Goal: Find specific page/section: Find specific page/section

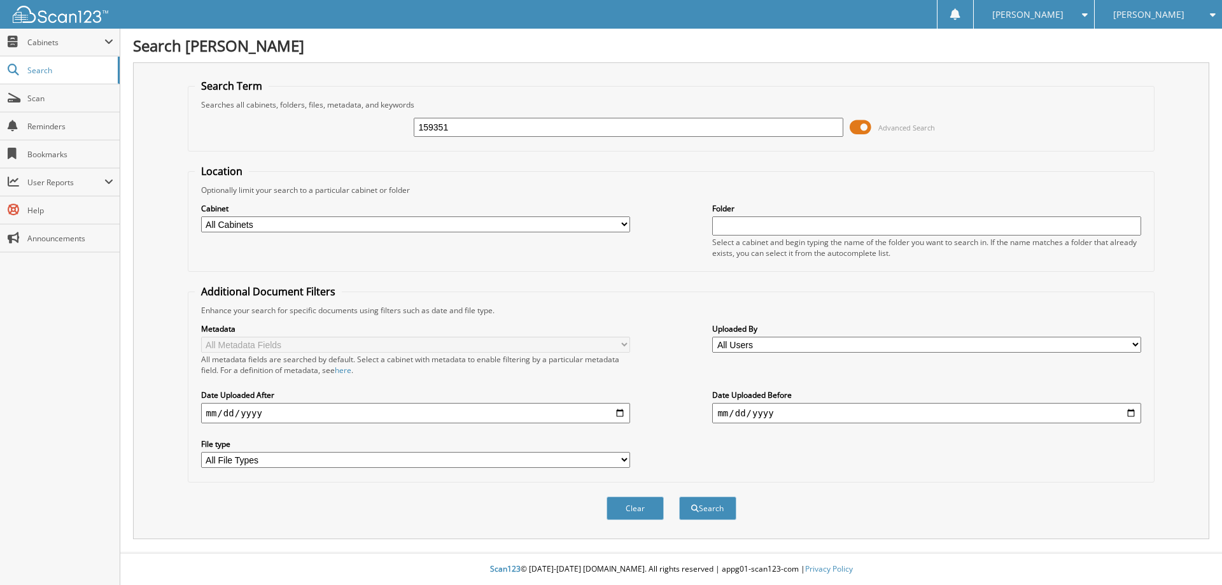
type input "159351"
click at [679, 496] on button "Search" at bounding box center [707, 508] width 57 height 24
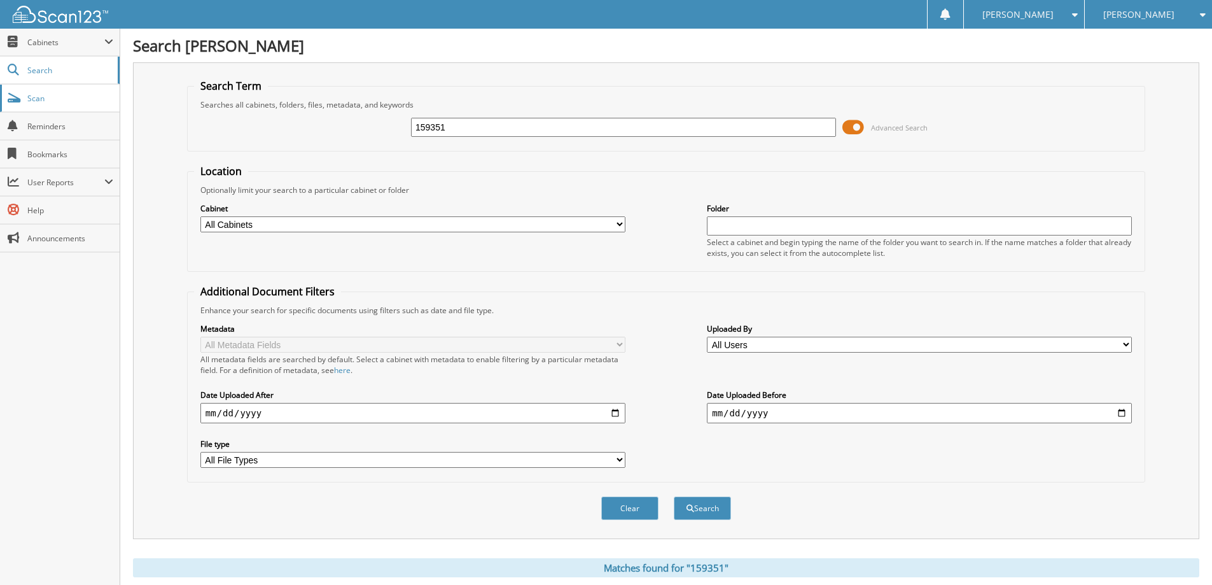
click at [39, 98] on span "Scan" at bounding box center [70, 98] width 86 height 11
click at [54, 94] on span "Scan" at bounding box center [70, 98] width 86 height 11
